Goal: Find specific page/section: Find specific page/section

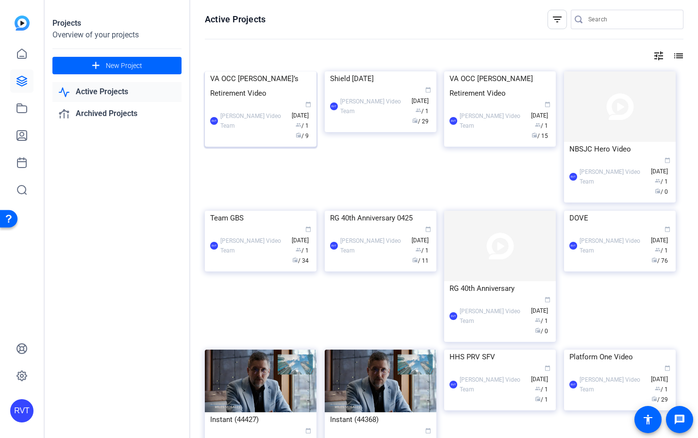
click at [244, 100] on div "VA OCC [PERSON_NAME]’s Retirement Video" at bounding box center [260, 85] width 101 height 29
click at [236, 100] on div "VA OCC [PERSON_NAME]’s Retirement Video" at bounding box center [260, 85] width 101 height 29
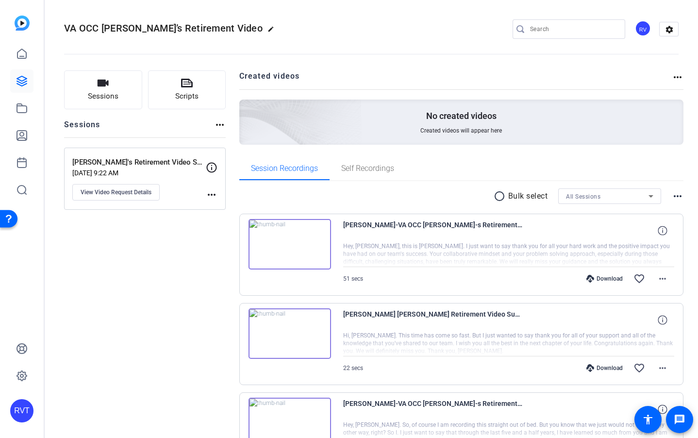
click at [583, 200] on div "All Sessions" at bounding box center [607, 196] width 83 height 12
click at [432, 188] on div at bounding box center [349, 219] width 698 height 438
